Goal: Find specific page/section: Find specific page/section

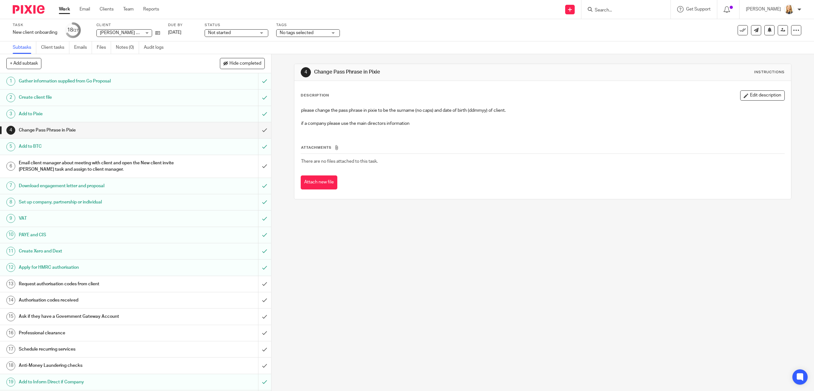
scroll to position [136, 0]
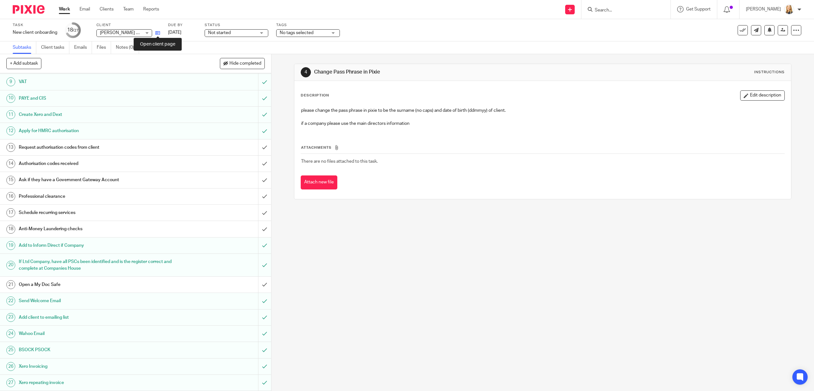
click at [157, 33] on icon at bounding box center [157, 33] width 5 height 5
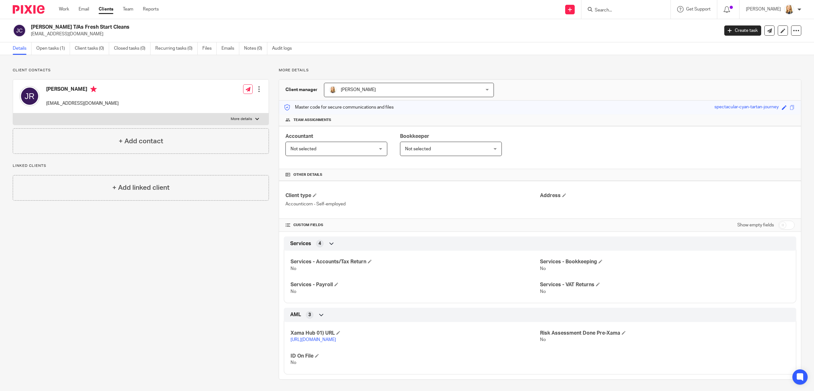
drag, startPoint x: 601, startPoint y: 8, endPoint x: 620, endPoint y: 5, distance: 19.3
click at [601, 8] on input "Search" at bounding box center [622, 11] width 57 height 6
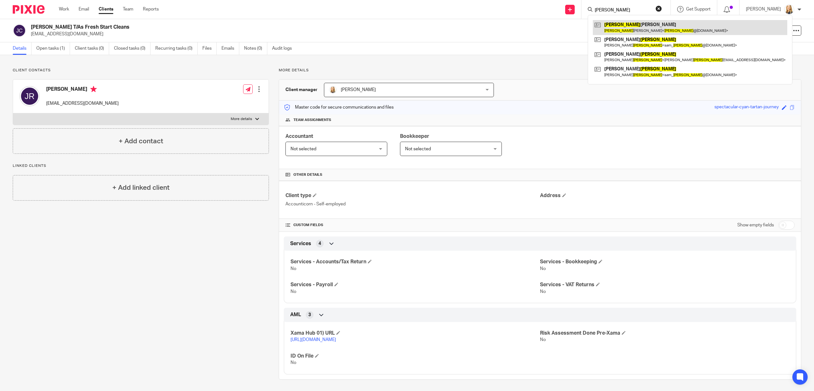
type input "stewart"
click at [637, 29] on link at bounding box center [690, 27] width 194 height 15
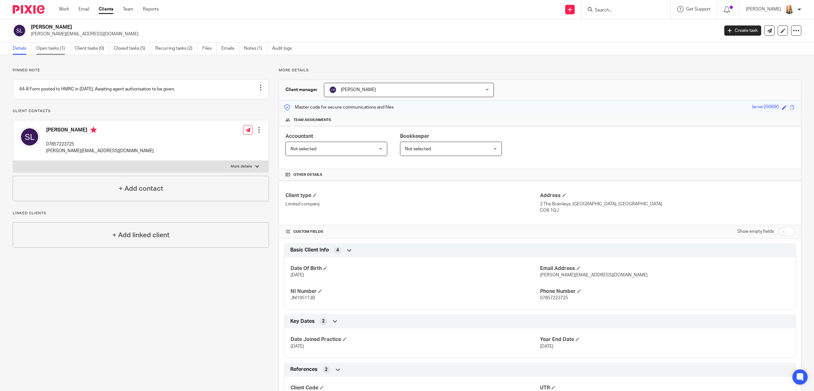
click at [45, 49] on link "Open tasks (1)" at bounding box center [53, 48] width 34 height 12
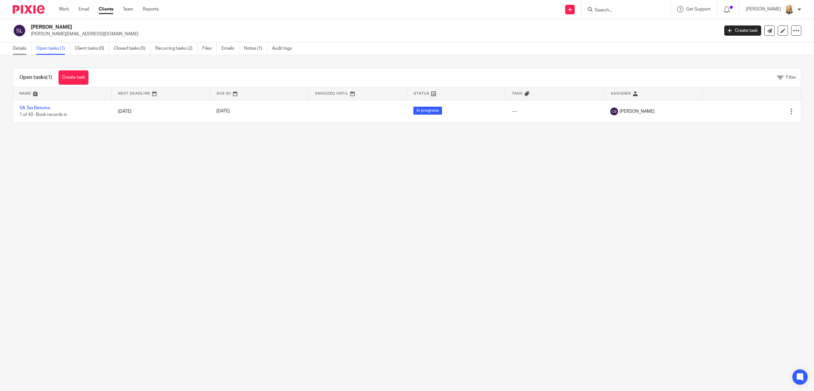
click at [21, 49] on link "Details" at bounding box center [22, 48] width 19 height 12
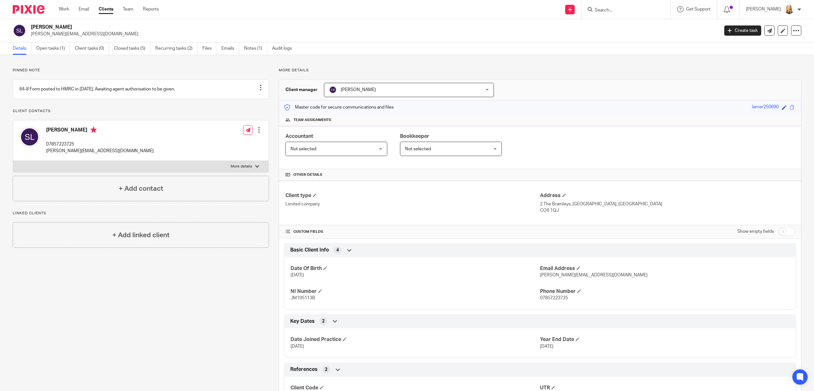
click at [615, 11] on input "Search" at bounding box center [622, 11] width 57 height 6
